Goal: Task Accomplishment & Management: Use online tool/utility

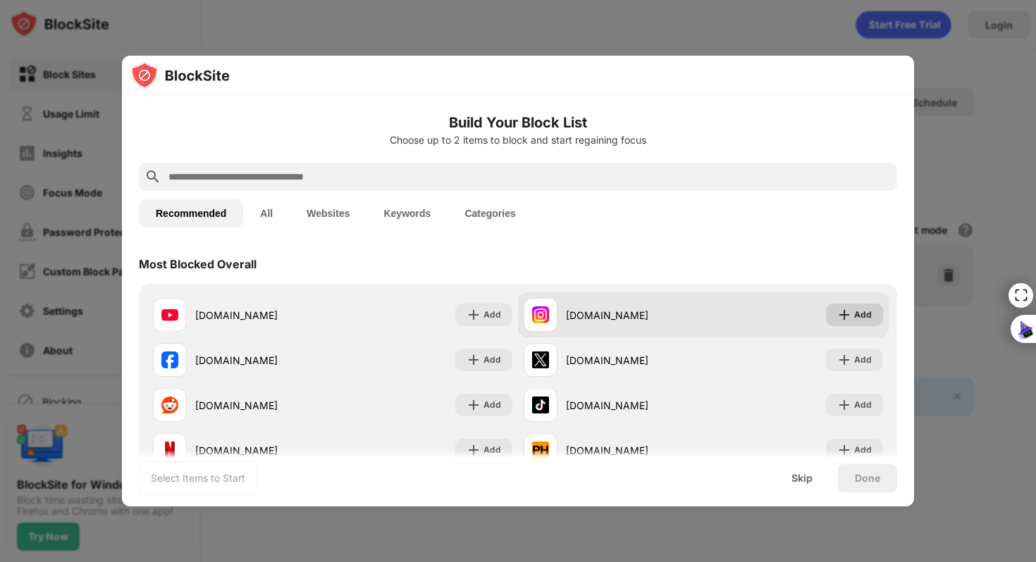
click at [854, 313] on div "Add" at bounding box center [863, 315] width 18 height 14
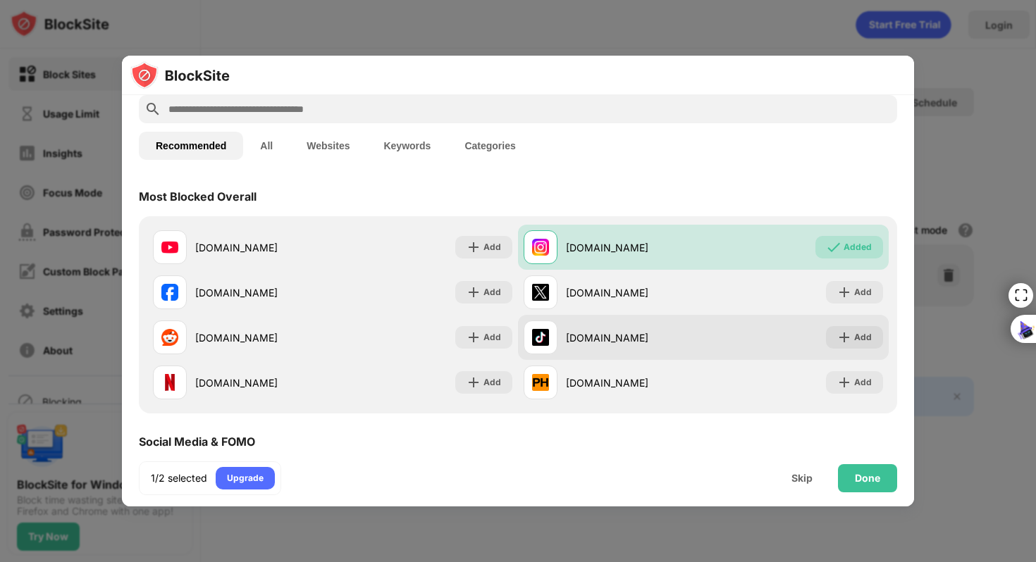
scroll to position [74, 0]
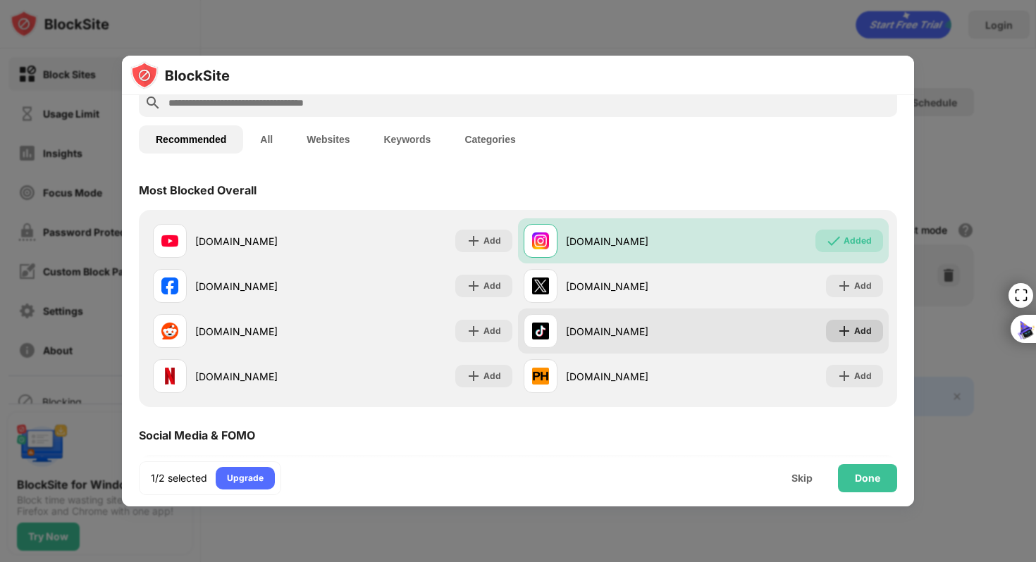
click at [837, 333] on img at bounding box center [844, 331] width 14 height 14
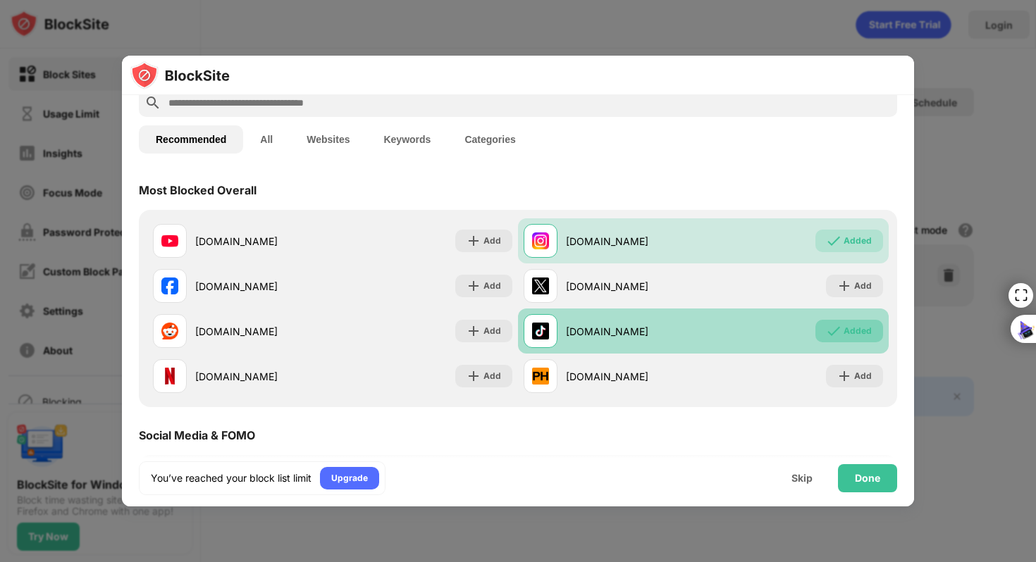
click at [843, 331] on div "Added" at bounding box center [857, 331] width 28 height 14
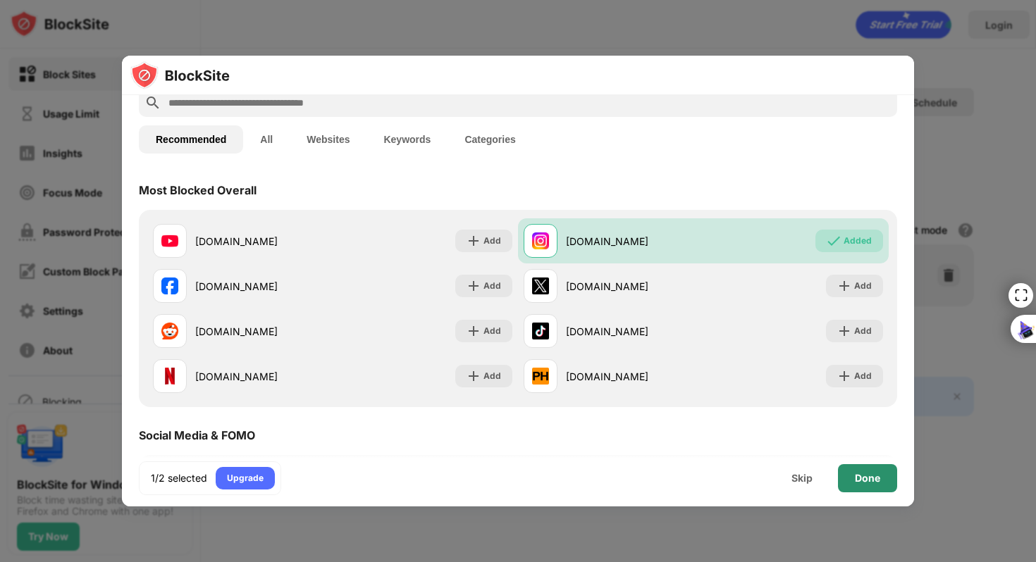
click at [876, 478] on div "Done" at bounding box center [867, 478] width 25 height 11
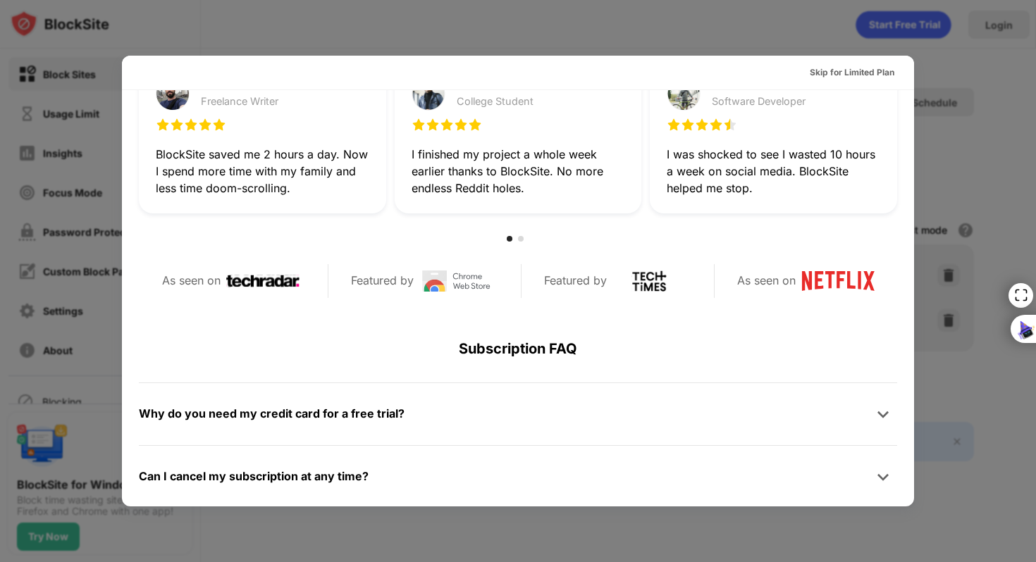
scroll to position [508, 0]
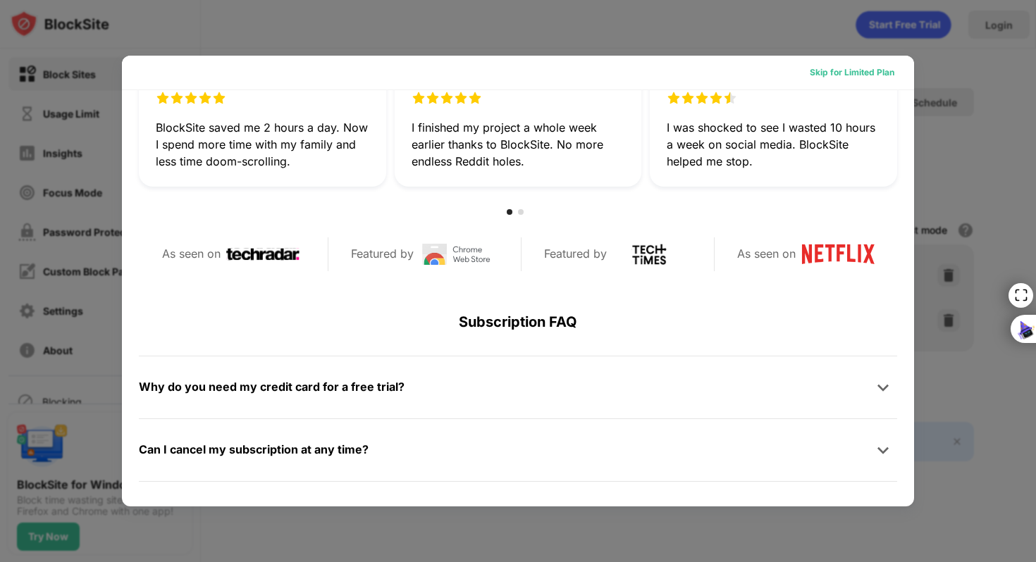
click at [832, 70] on div "Skip for Limited Plan" at bounding box center [852, 73] width 85 height 14
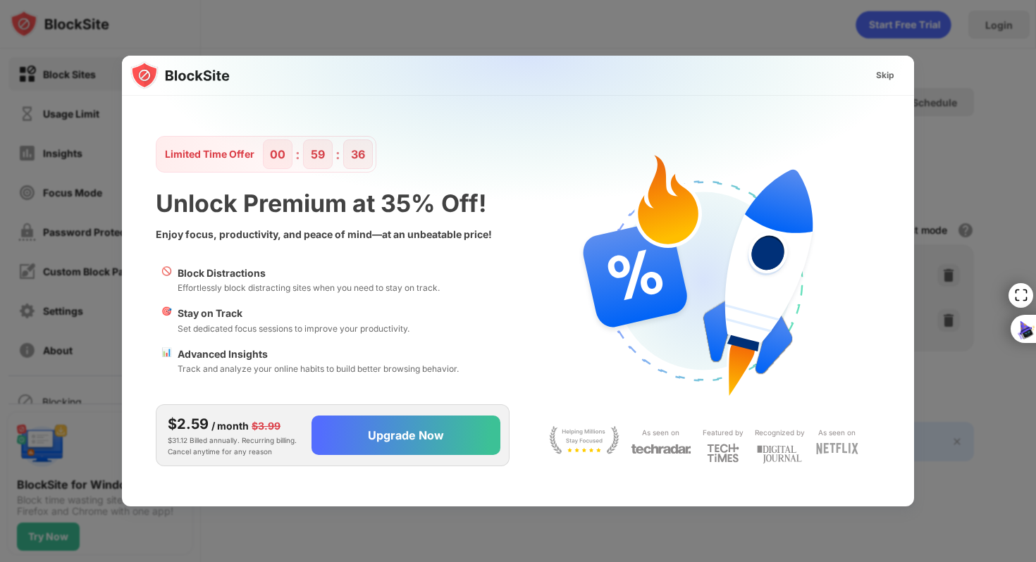
click at [872, 73] on div "Skip" at bounding box center [885, 75] width 41 height 23
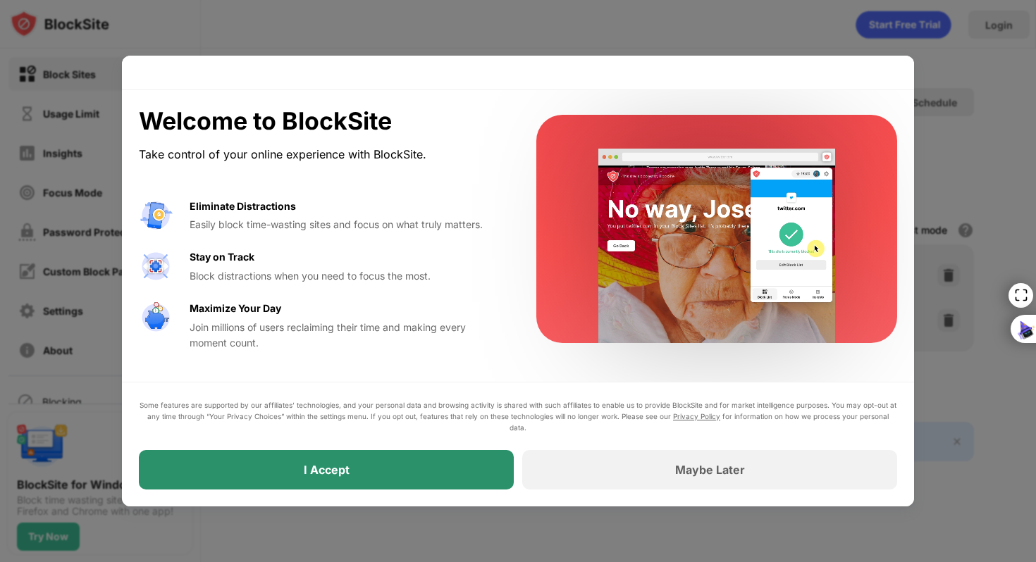
click at [397, 466] on div "I Accept" at bounding box center [326, 469] width 375 height 39
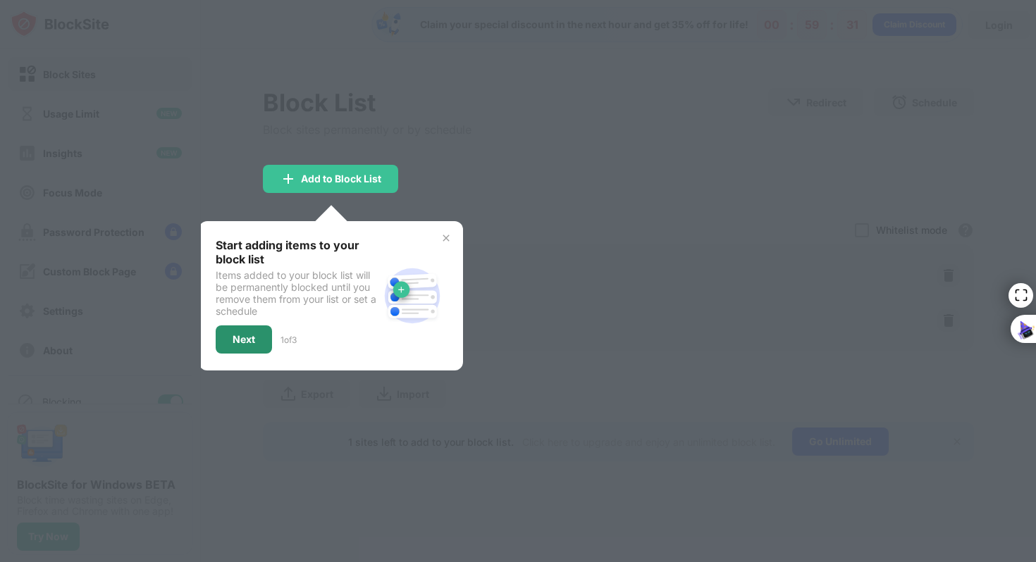
click at [256, 340] on div "Next" at bounding box center [244, 340] width 56 height 28
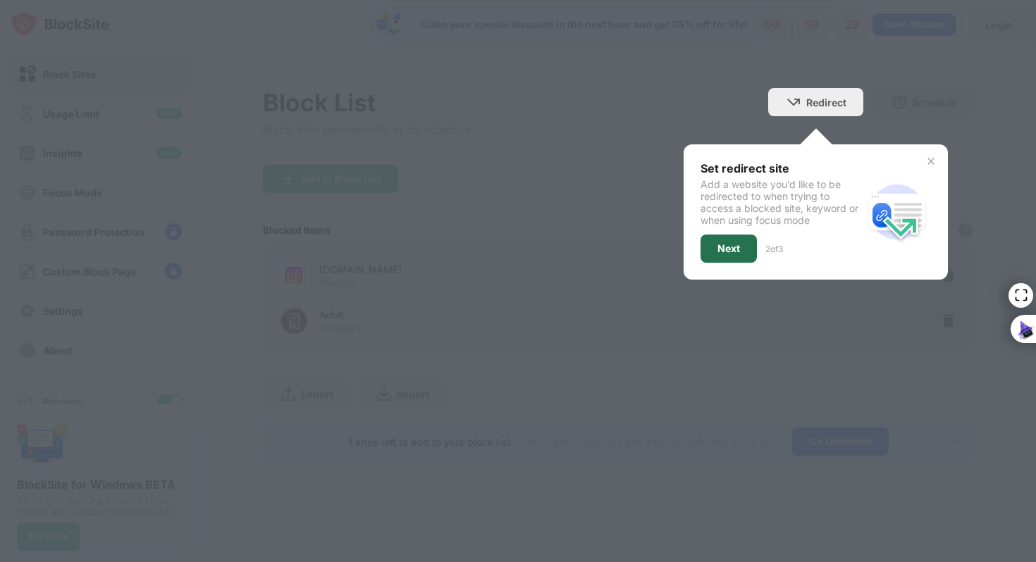
click at [736, 254] on div "Next" at bounding box center [728, 249] width 56 height 28
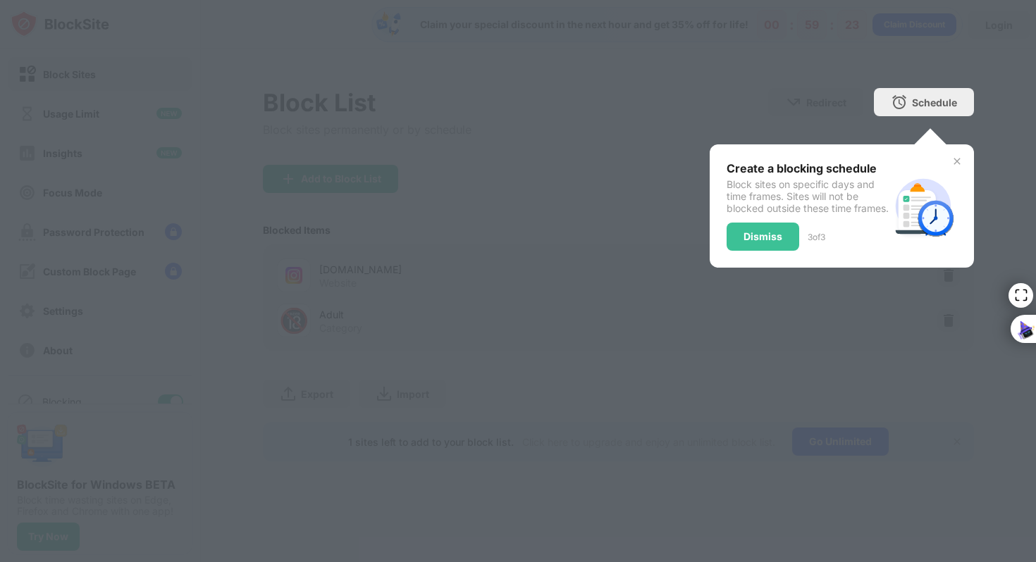
click at [798, 241] on div "Dismiss 3 of 3" at bounding box center [808, 237] width 163 height 28
click at [781, 243] on div "Dismiss" at bounding box center [763, 237] width 73 height 28
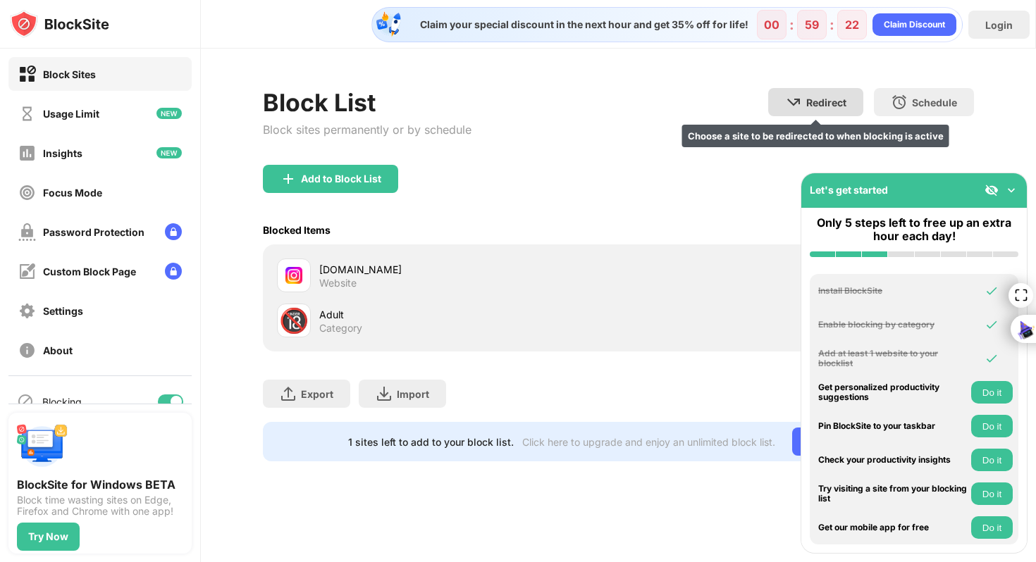
click at [824, 109] on div "Redirect Choose a site to be redirected to when blocking is active" at bounding box center [815, 102] width 95 height 28
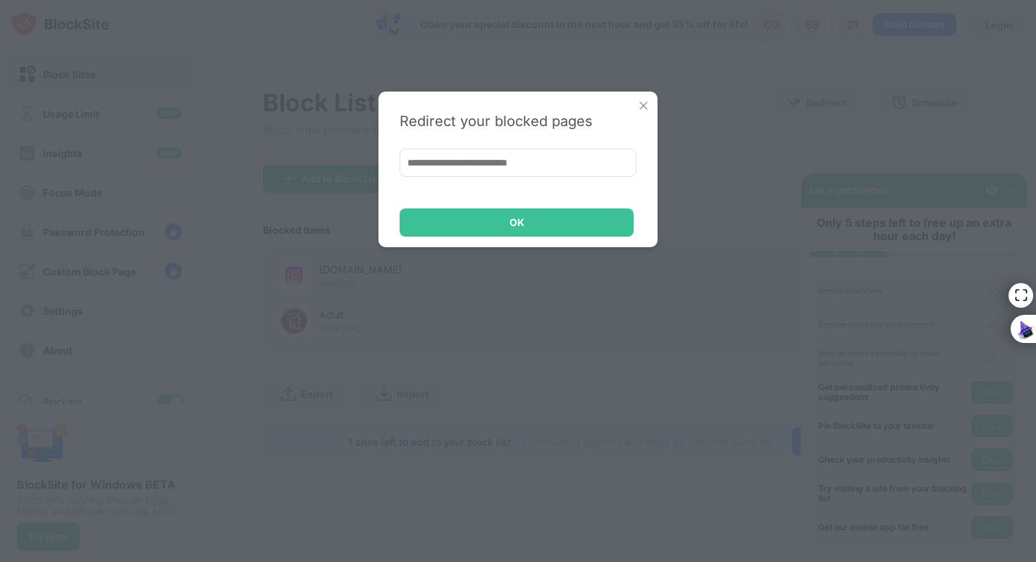
click at [572, 153] on input at bounding box center [518, 163] width 237 height 28
type input "*"
paste input "**********"
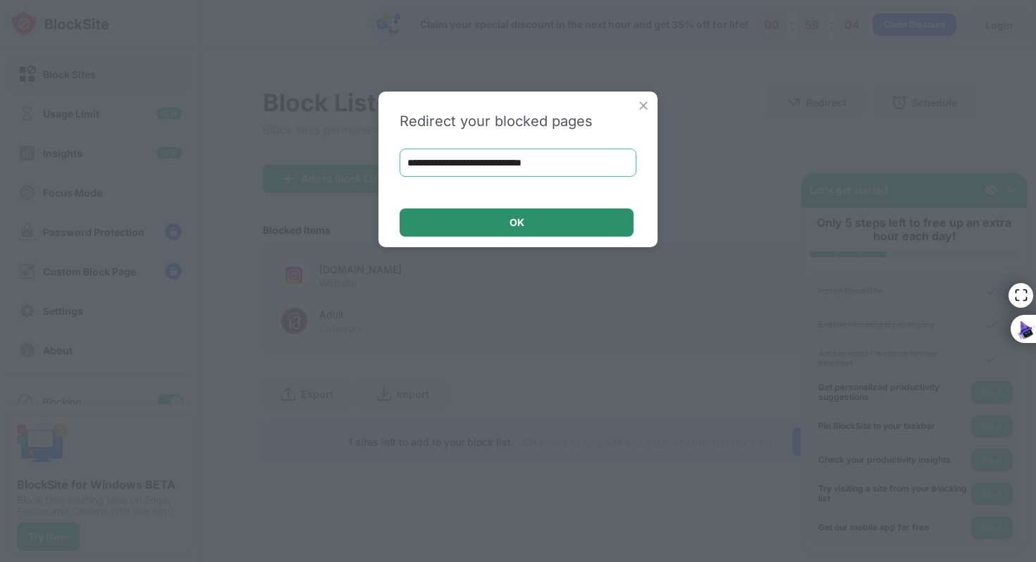
type input "**********"
click at [579, 226] on div "OK" at bounding box center [517, 223] width 234 height 28
